Goal: Communication & Community: Answer question/provide support

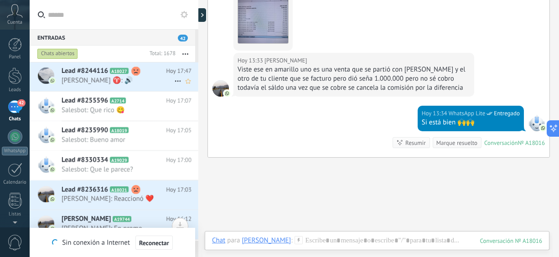
click at [79, 83] on span "[PERSON_NAME] ♈️: 🔊" at bounding box center [118, 80] width 113 height 9
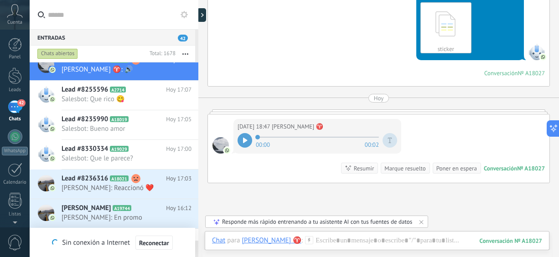
scroll to position [402, 0]
click at [243, 139] on icon at bounding box center [245, 140] width 5 height 5
click at [155, 95] on span "Salesbot: Que rico 😋" at bounding box center [118, 99] width 113 height 9
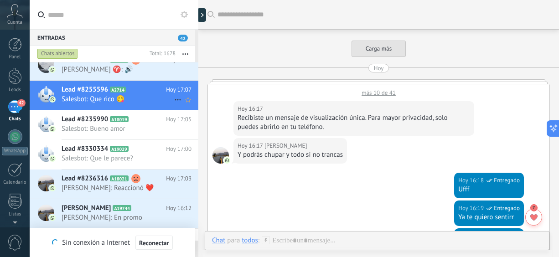
scroll to position [318, 0]
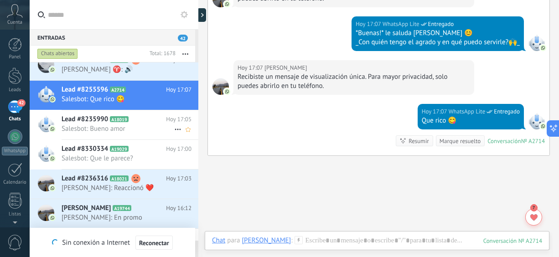
click at [146, 125] on span "Salesbot: Bueno amor" at bounding box center [118, 128] width 113 height 9
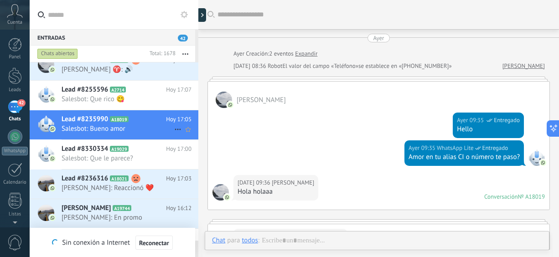
scroll to position [756, 0]
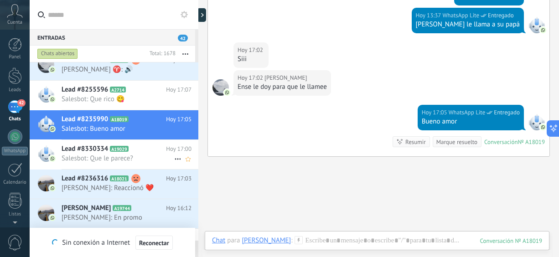
click at [141, 156] on span "Salesbot: Que le parece?" at bounding box center [118, 158] width 113 height 9
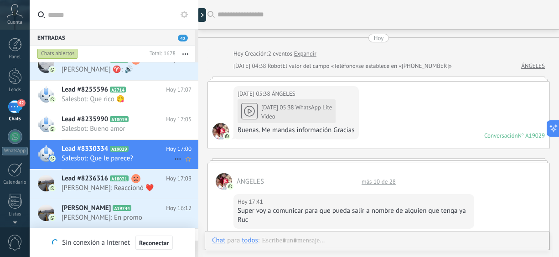
scroll to position [563, 0]
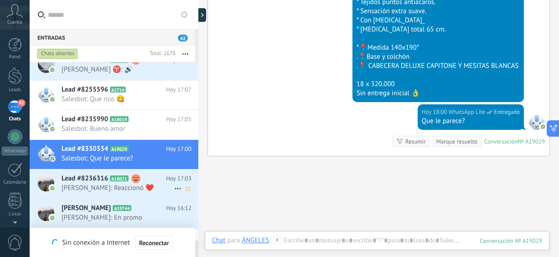
click at [145, 191] on span "[PERSON_NAME]: Reaccionó ❤️" at bounding box center [118, 188] width 113 height 9
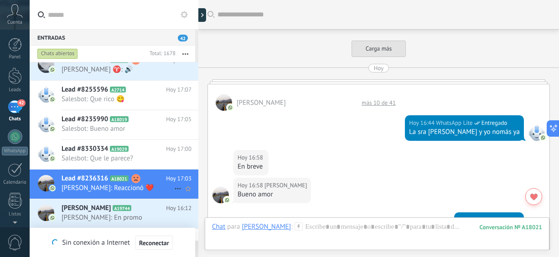
scroll to position [390, 0]
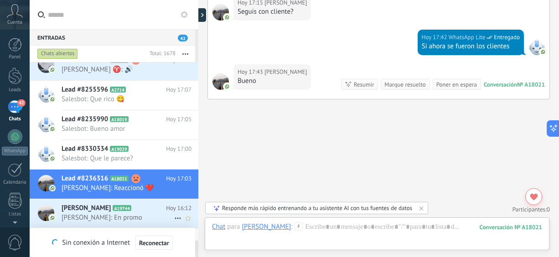
click at [142, 216] on span "[PERSON_NAME]: En promo" at bounding box center [118, 217] width 113 height 9
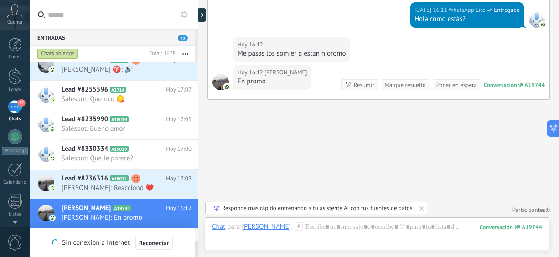
scroll to position [168, 0]
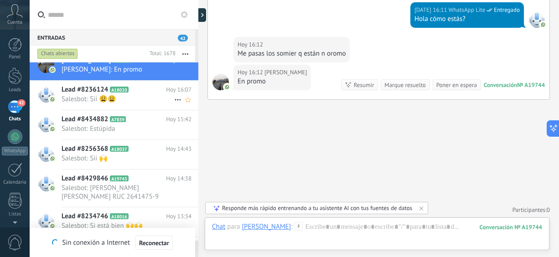
click at [141, 98] on span "Salesbot: Sii 😩😩" at bounding box center [118, 99] width 113 height 9
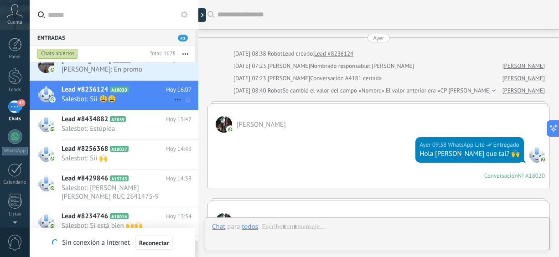
scroll to position [926, 0]
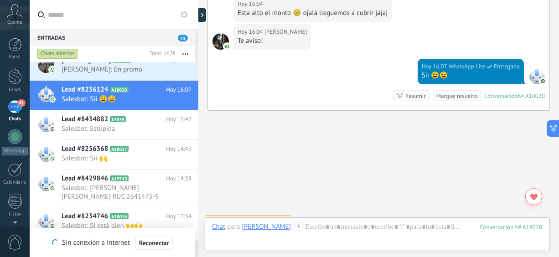
click at [197, 37] on div "Entradas 41 Chats abiertos Total: 1678 Silenciar Acciones múltiples Ordenar Más…" at bounding box center [114, 135] width 169 height 212
click at [196, 37] on div "Entradas 41 Chats abiertos Total: 1678 Silenciar Acciones múltiples Ordenar Más…" at bounding box center [114, 135] width 169 height 212
click at [182, 51] on button "button" at bounding box center [185, 54] width 20 height 16
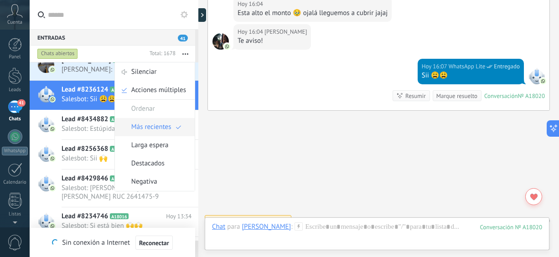
click at [164, 133] on span "Más recientes" at bounding box center [151, 127] width 40 height 18
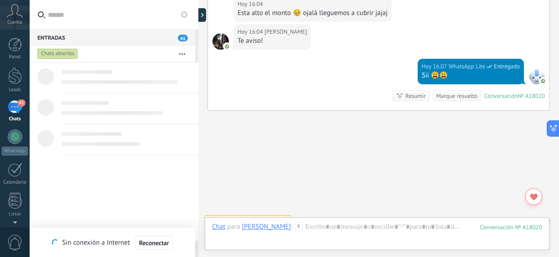
scroll to position [0, 0]
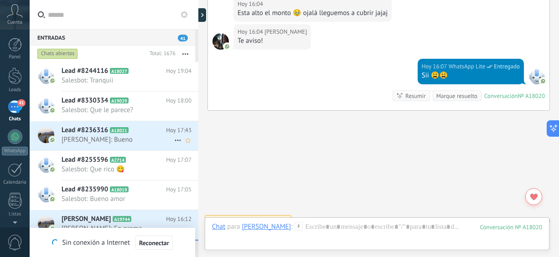
click at [130, 134] on icon at bounding box center [128, 130] width 9 height 9
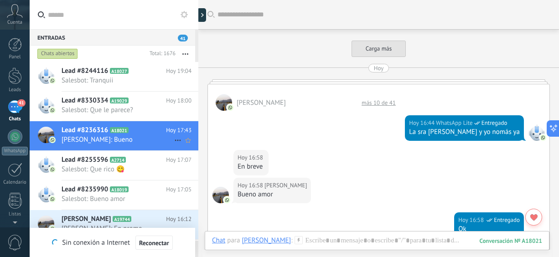
scroll to position [342, 0]
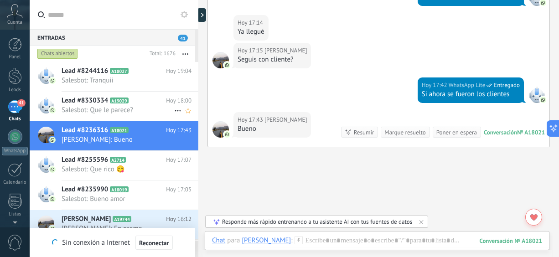
click at [155, 102] on h2 "Lead #8330334 A19029" at bounding box center [114, 100] width 104 height 9
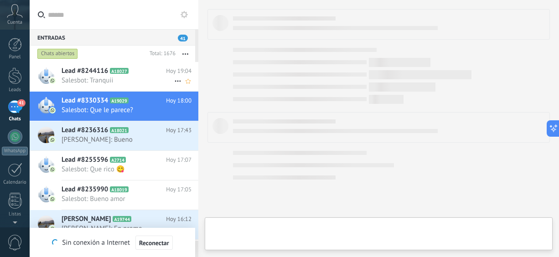
click at [149, 83] on span "Salesbot: Tranquii" at bounding box center [118, 80] width 113 height 9
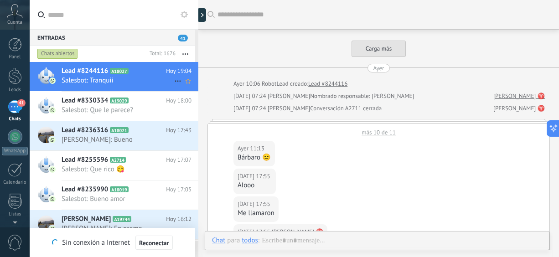
scroll to position [517, 0]
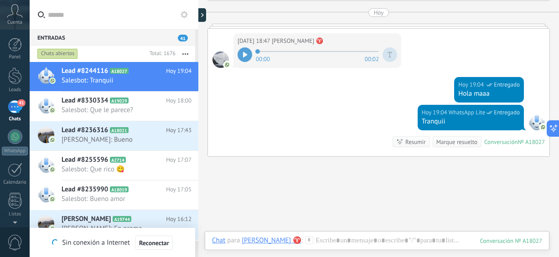
click at [244, 53] on icon at bounding box center [245, 54] width 4 height 5
click at [100, 78] on span "Salesbot: Tranquii" at bounding box center [118, 80] width 113 height 9
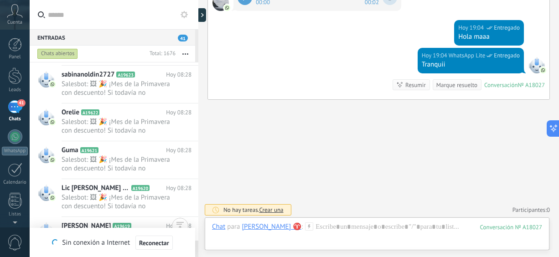
scroll to position [4683, 0]
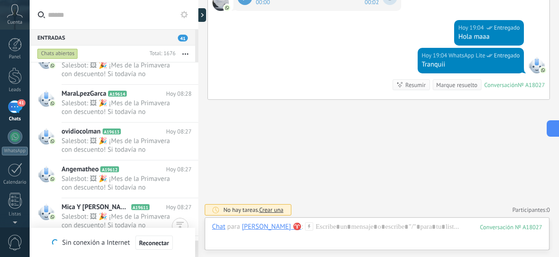
click at [18, 112] on div "41" at bounding box center [15, 106] width 15 height 13
